Goal: Task Accomplishment & Management: Use online tool/utility

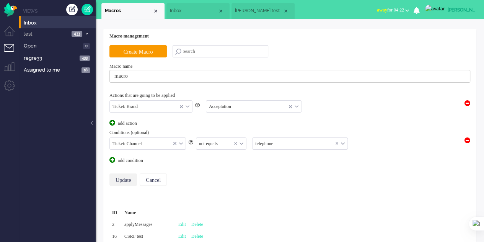
click at [184, 14] on span "Inbox" at bounding box center [194, 11] width 48 height 6
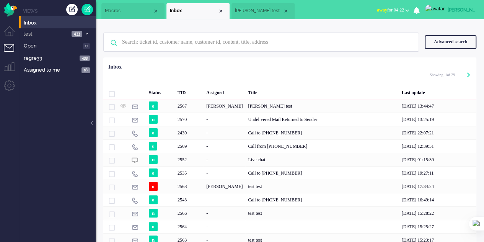
click at [245, 16] on li "[PERSON_NAME] test" at bounding box center [262, 11] width 63 height 16
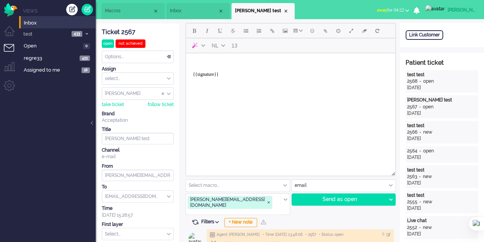
click at [192, 15] on li "Inbox" at bounding box center [197, 11] width 63 height 16
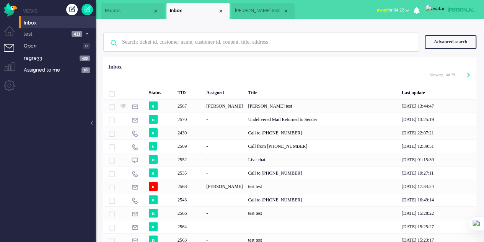
click at [124, 17] on li "Macros" at bounding box center [132, 11] width 63 height 16
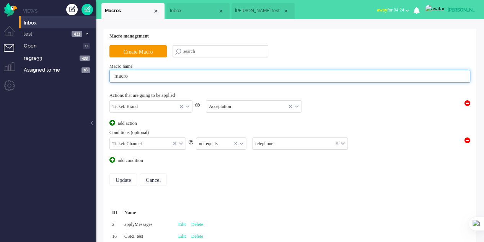
click at [157, 79] on input "macro" at bounding box center [289, 76] width 360 height 13
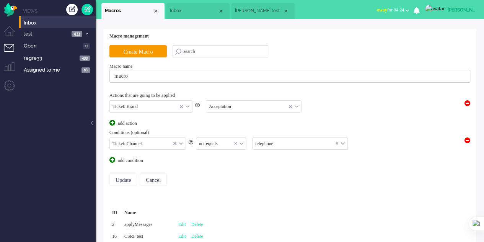
click at [359, 112] on div "Ticket: Brand Ticket: Brand Ticket: Channel Ticket: Group Ticket: Status Ticket…" at bounding box center [289, 106] width 360 height 15
click at [183, 15] on li "Inbox" at bounding box center [197, 11] width 63 height 16
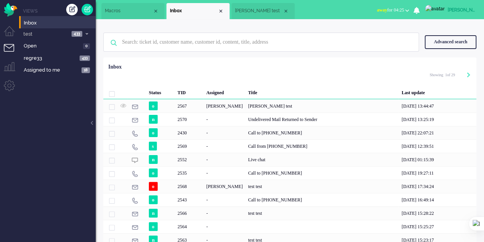
click at [273, 13] on span "[PERSON_NAME] test" at bounding box center [259, 11] width 48 height 6
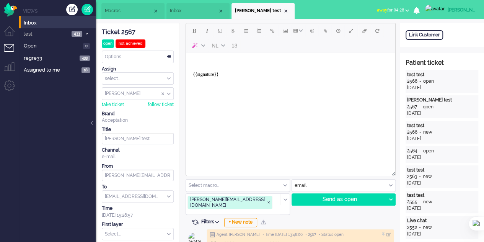
click at [187, 14] on span "Inbox" at bounding box center [194, 11] width 48 height 6
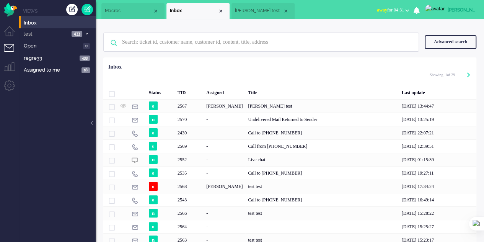
click at [125, 12] on span "Macros" at bounding box center [129, 11] width 48 height 6
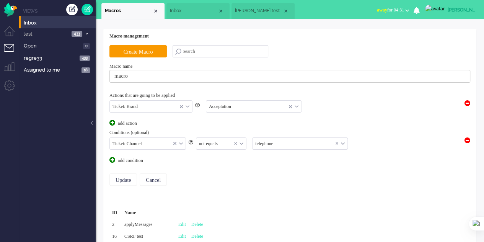
click at [182, 11] on span "Inbox" at bounding box center [194, 11] width 48 height 6
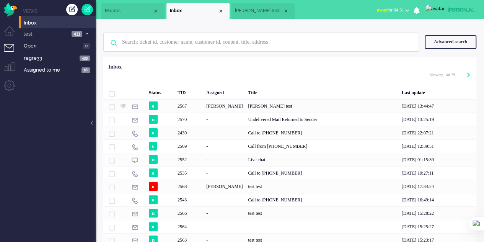
click at [261, 13] on span "[PERSON_NAME] test" at bounding box center [259, 11] width 48 height 6
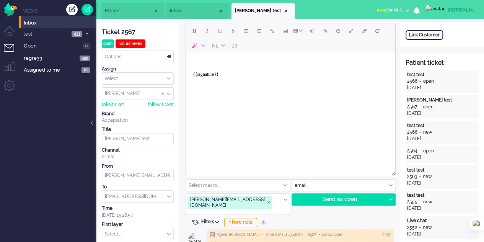
click at [139, 12] on span "Macros" at bounding box center [129, 11] width 48 height 6
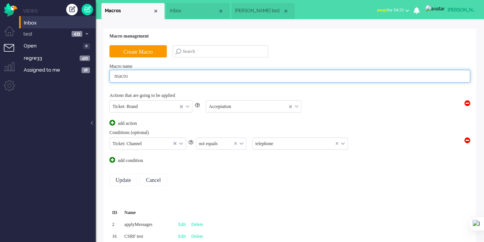
click at [261, 73] on input "macro" at bounding box center [289, 76] width 360 height 13
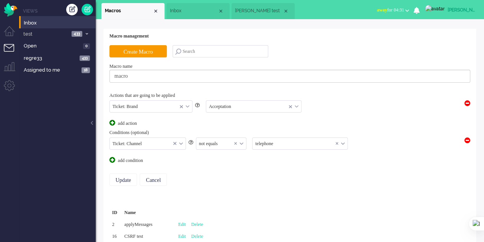
click at [295, 42] on div "Macro management" at bounding box center [289, 39] width 360 height 12
click at [178, 7] on li "Inbox" at bounding box center [197, 11] width 63 height 16
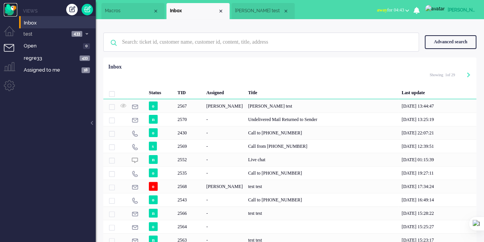
click at [8, 7] on img "Omnidesk" at bounding box center [10, 9] width 13 height 13
